Goal: Task Accomplishment & Management: Use online tool/utility

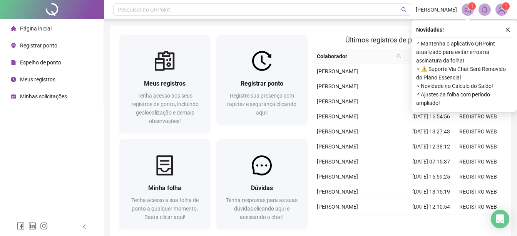
click at [40, 37] on ul "Página inicial Registrar ponto Espelho de ponto Meus registros Minhas solicitaç…" at bounding box center [52, 62] width 104 height 86
click at [40, 42] on span "Registrar ponto" at bounding box center [38, 45] width 37 height 6
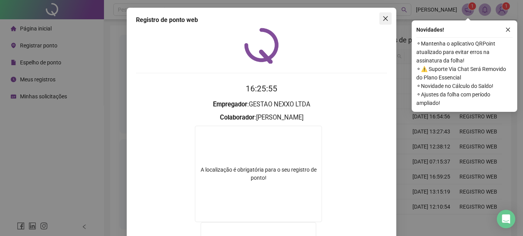
click at [385, 13] on button "Close" at bounding box center [385, 18] width 12 height 12
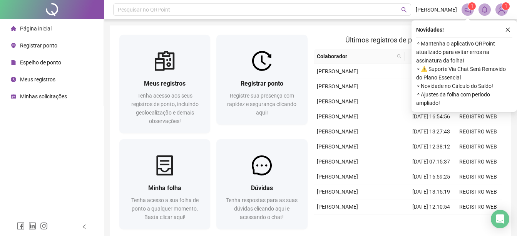
click at [36, 45] on span "Registrar ponto" at bounding box center [38, 45] width 37 height 6
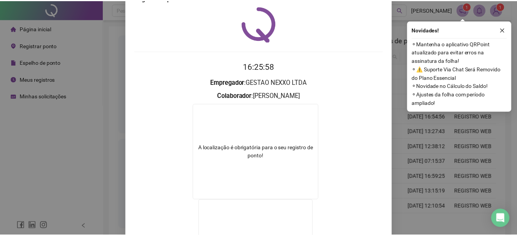
scroll to position [20, 0]
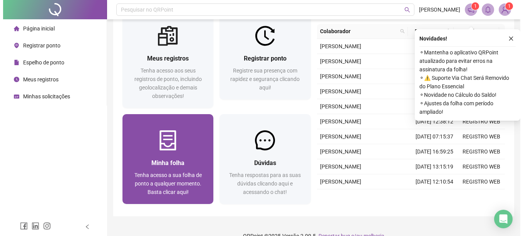
scroll to position [38, 0]
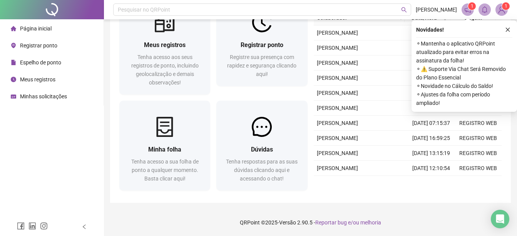
click at [31, 42] on span "Registrar ponto" at bounding box center [38, 45] width 37 height 6
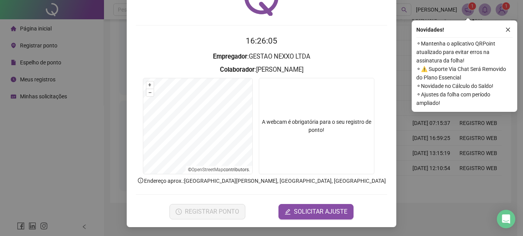
scroll to position [48, 0]
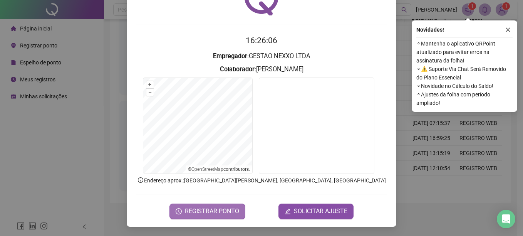
click at [220, 207] on span "REGISTRAR PONTO" at bounding box center [212, 210] width 54 height 9
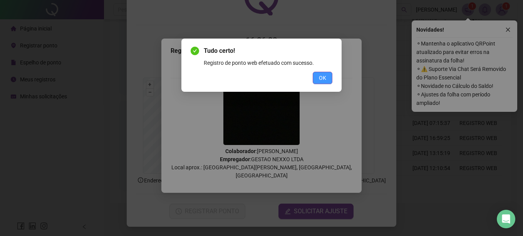
click at [323, 82] on span "OK" at bounding box center [322, 78] width 7 height 8
